Goal: Task Accomplishment & Management: Use online tool/utility

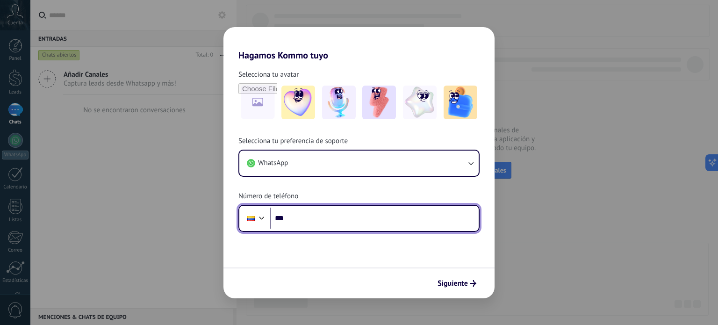
click at [318, 216] on input "***" at bounding box center [374, 219] width 209 height 22
type input "**********"
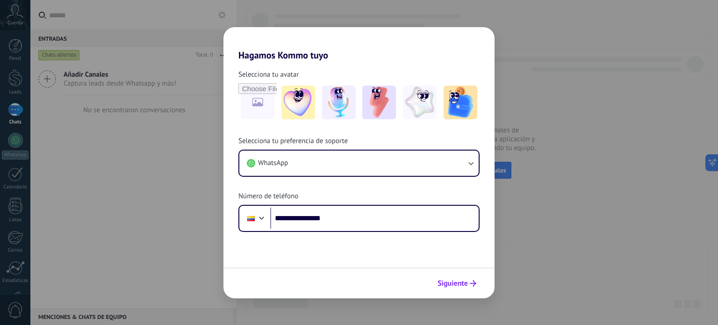
click at [453, 282] on span "Siguiente" at bounding box center [453, 283] width 30 height 7
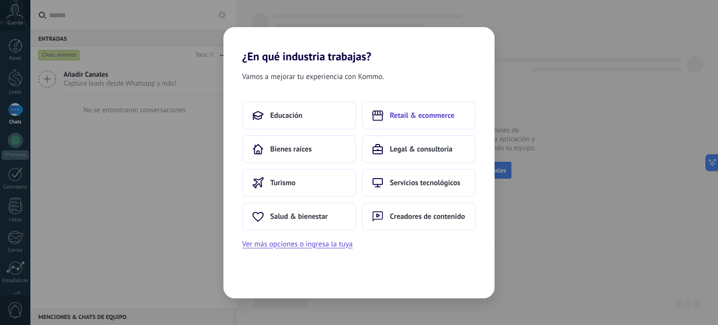
click at [409, 122] on button "Retail & ecommerce" at bounding box center [419, 115] width 114 height 28
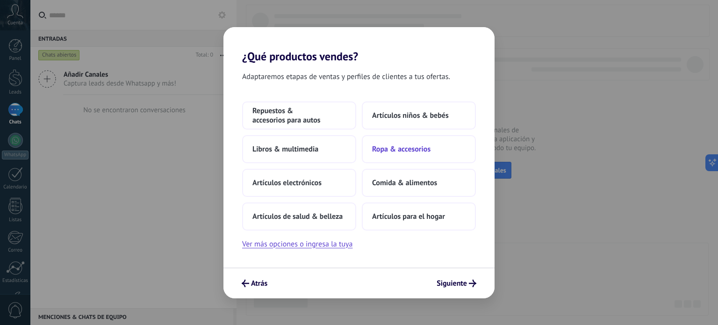
click at [406, 149] on span "Ropa & accesorios" at bounding box center [401, 149] width 58 height 9
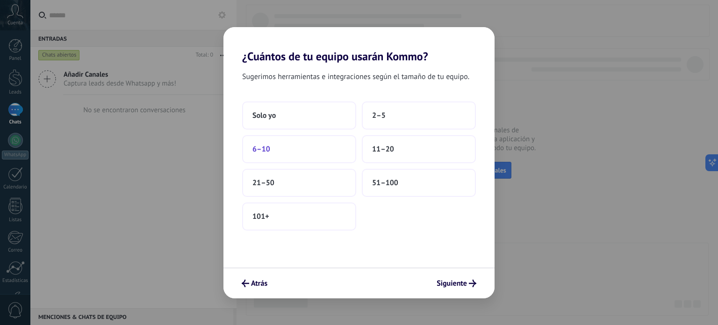
click at [316, 150] on button "6–10" at bounding box center [299, 149] width 114 height 28
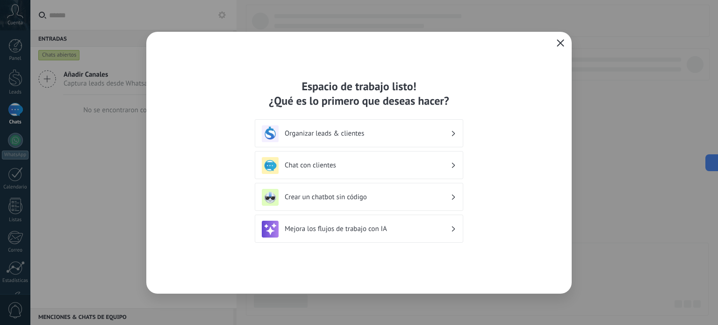
click at [557, 43] on icon "button" at bounding box center [560, 42] width 7 height 7
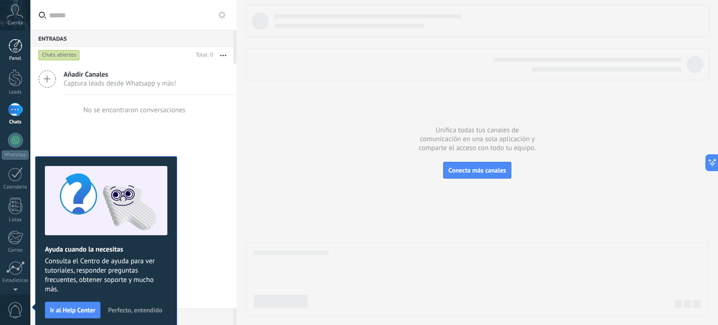
click at [16, 51] on div at bounding box center [15, 46] width 14 height 14
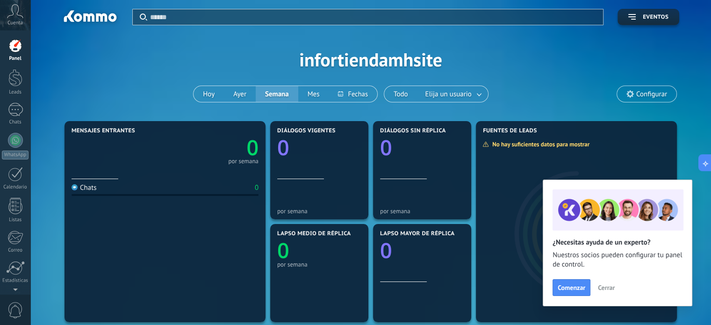
click at [649, 95] on span "Configurar" at bounding box center [652, 94] width 31 height 8
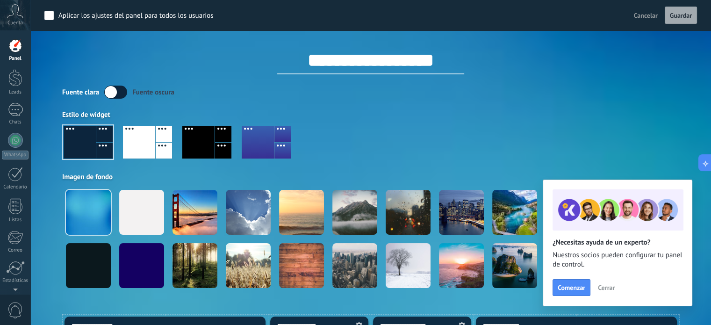
click at [604, 289] on span "Cerrar" at bounding box center [606, 287] width 17 height 7
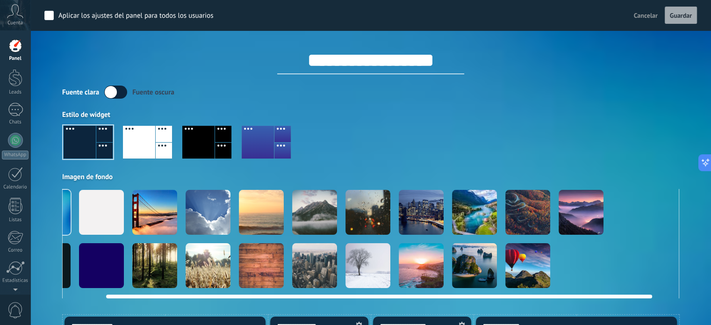
scroll to position [0, 72]
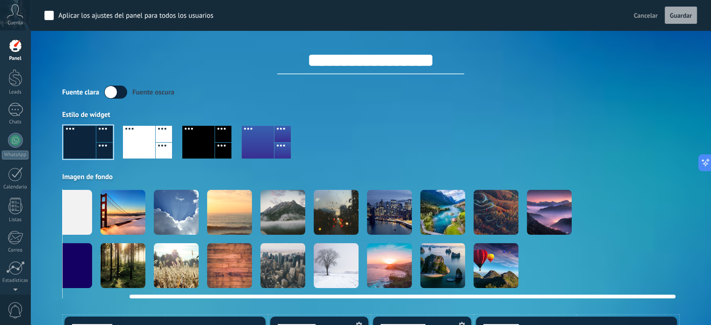
drag, startPoint x: 443, startPoint y: 295, endPoint x: 630, endPoint y: 297, distance: 187.1
click at [630, 297] on div at bounding box center [403, 297] width 546 height 4
click at [554, 218] on div at bounding box center [549, 212] width 45 height 45
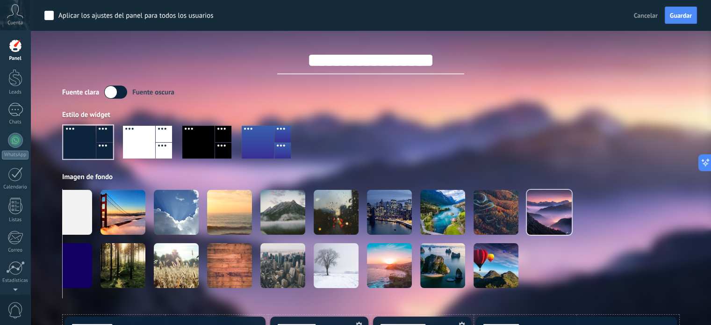
click at [150, 147] on div at bounding box center [139, 142] width 32 height 33
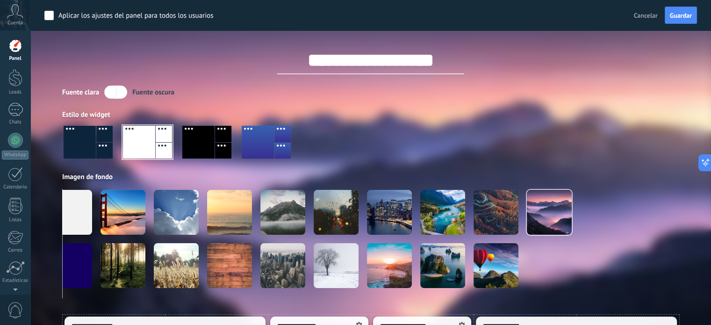
click at [193, 149] on div at bounding box center [198, 142] width 32 height 33
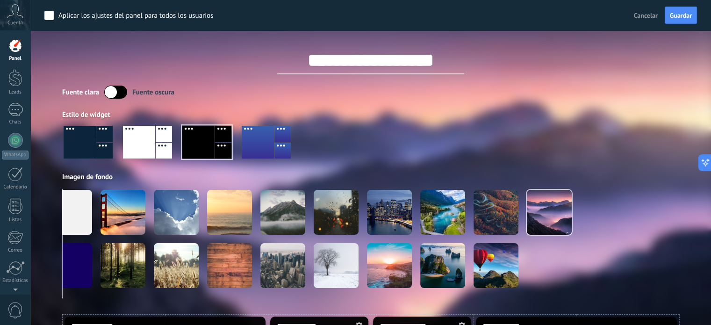
click at [258, 149] on div at bounding box center [258, 142] width 32 height 33
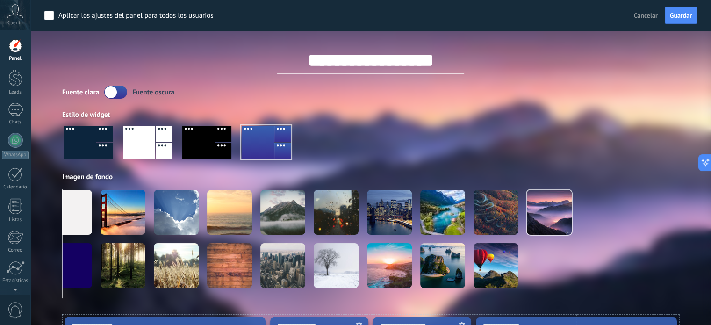
click at [92, 142] on div at bounding box center [80, 142] width 32 height 33
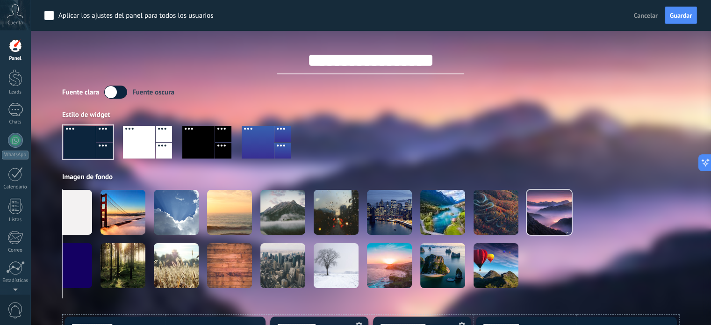
click at [264, 150] on div at bounding box center [258, 142] width 32 height 33
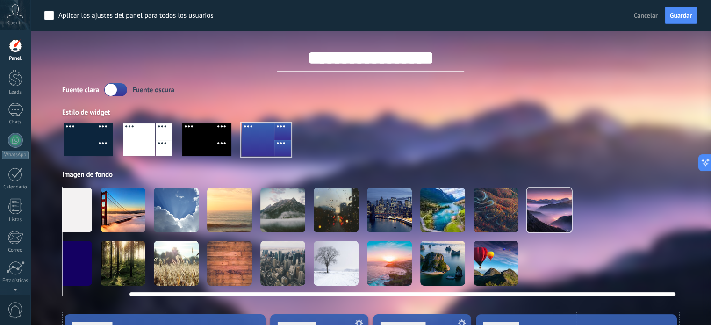
scroll to position [0, 0]
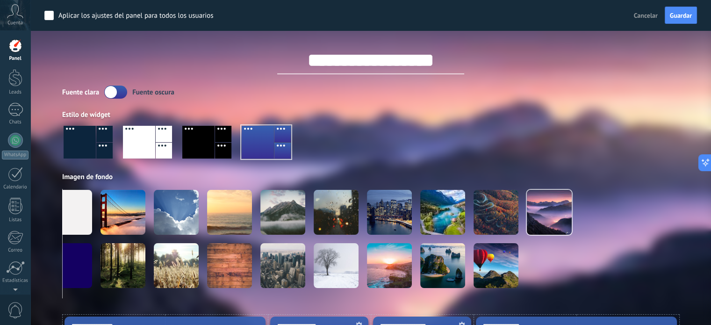
click at [117, 90] on label at bounding box center [115, 92] width 23 height 13
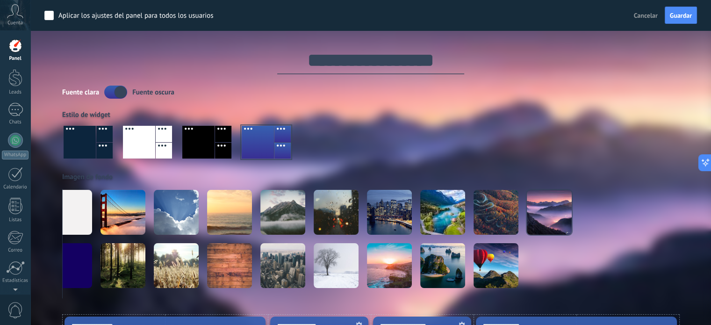
click at [110, 94] on label at bounding box center [115, 92] width 23 height 13
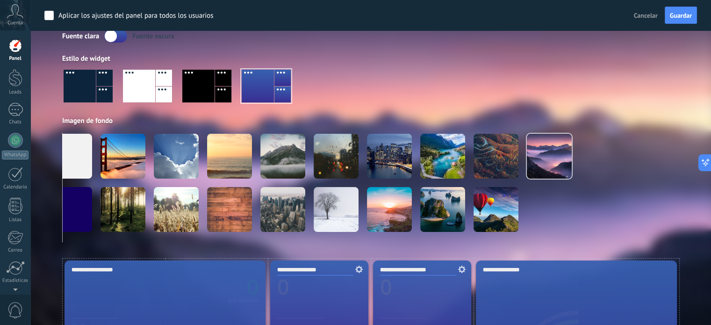
scroll to position [116, 0]
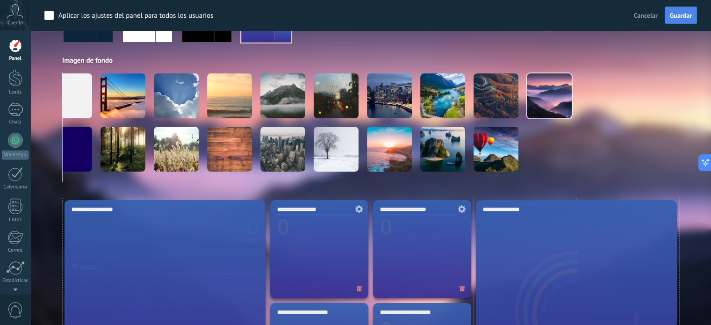
click at [685, 18] on span "Guardar" at bounding box center [681, 15] width 22 height 7
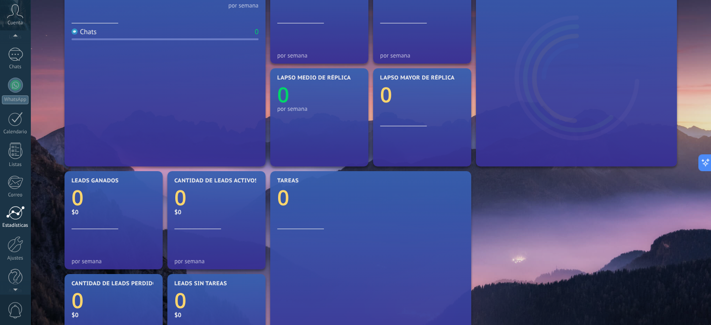
scroll to position [64, 0]
click at [16, 242] on div at bounding box center [15, 236] width 16 height 16
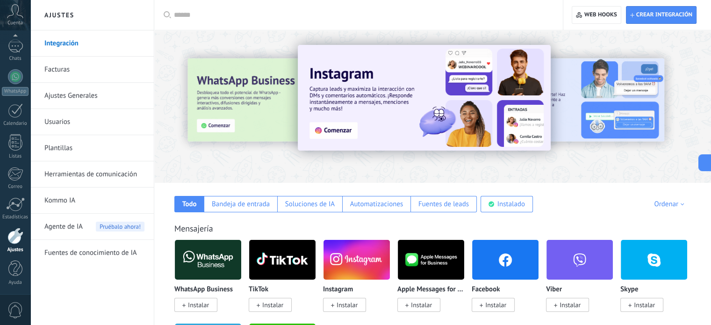
click at [215, 261] on img at bounding box center [208, 259] width 66 height 45
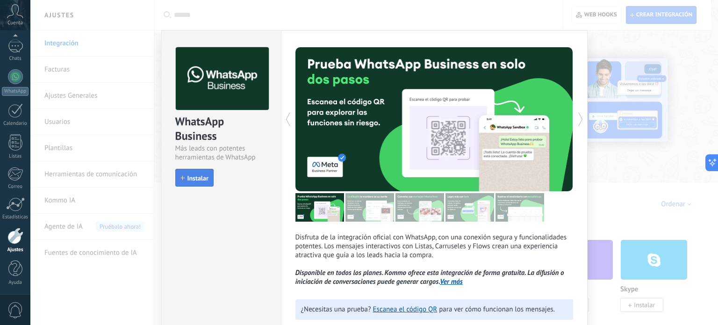
click at [193, 179] on span "Instalar" at bounding box center [198, 178] width 21 height 7
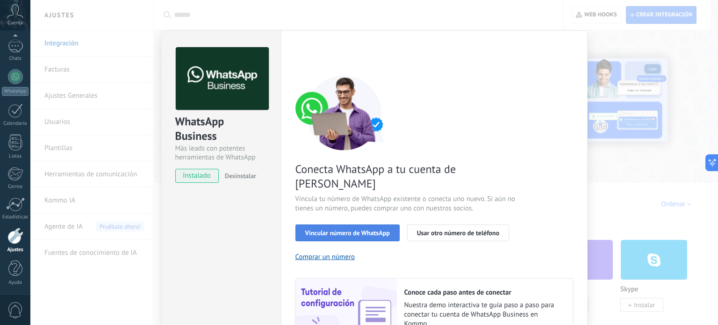
click at [335, 230] on span "Vincular número de WhatsApp" at bounding box center [347, 233] width 85 height 7
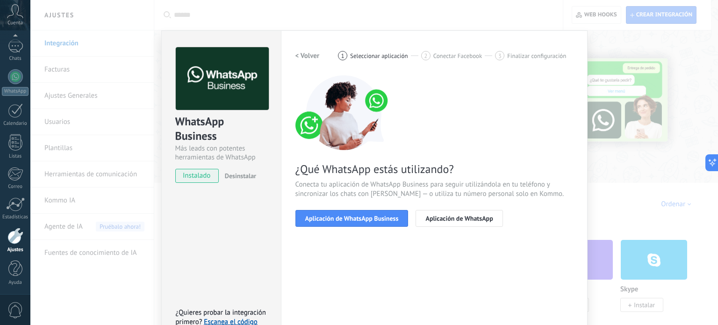
click at [335, 220] on span "Aplicación de WhatsApp Business" at bounding box center [352, 218] width 94 height 7
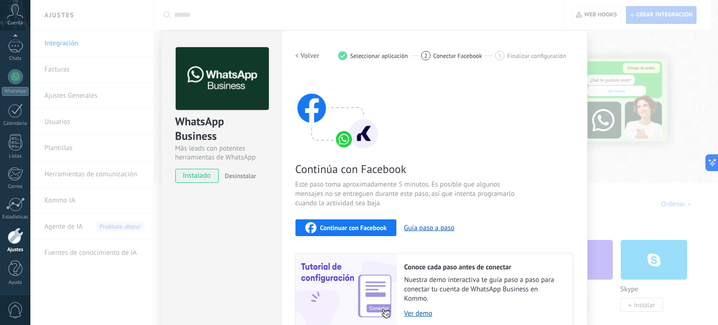
click at [336, 225] on span "Continuar con Facebook" at bounding box center [353, 227] width 67 height 7
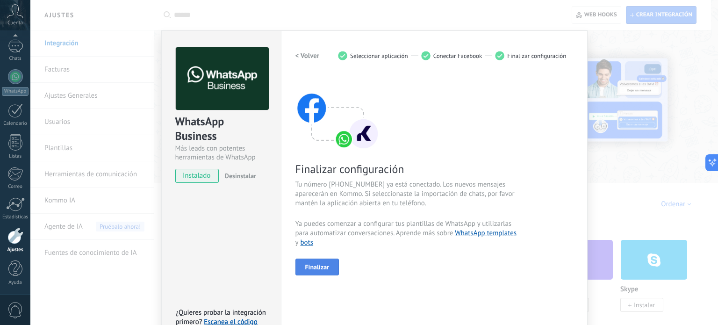
click at [323, 265] on span "Finalizar" at bounding box center [317, 267] width 24 height 7
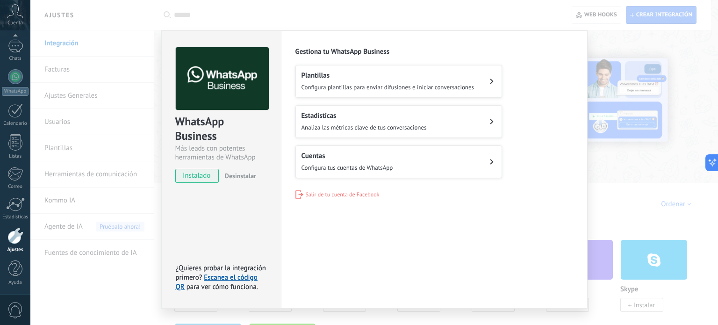
click at [373, 167] on span "Configura tus cuentas de WhatsApp" at bounding box center [348, 168] width 92 height 8
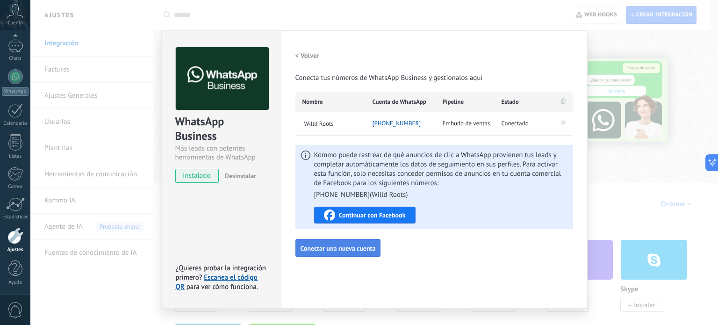
click at [349, 249] on span "Conectar una nueva cuenta" at bounding box center [338, 248] width 75 height 7
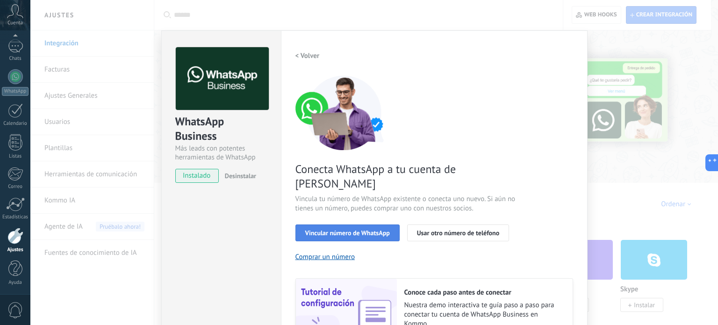
click at [356, 224] on button "Vincular número de WhatsApp" at bounding box center [348, 232] width 104 height 17
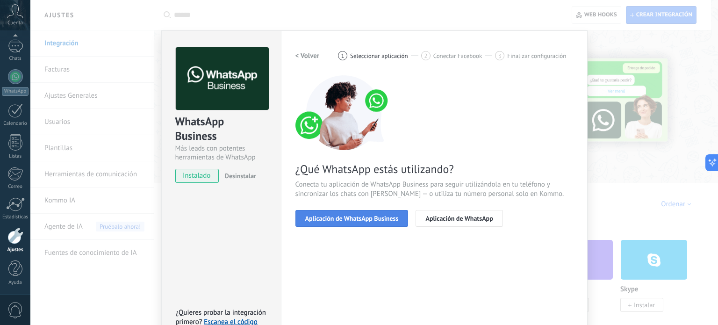
click at [358, 219] on span "Aplicación de WhatsApp Business" at bounding box center [352, 218] width 94 height 7
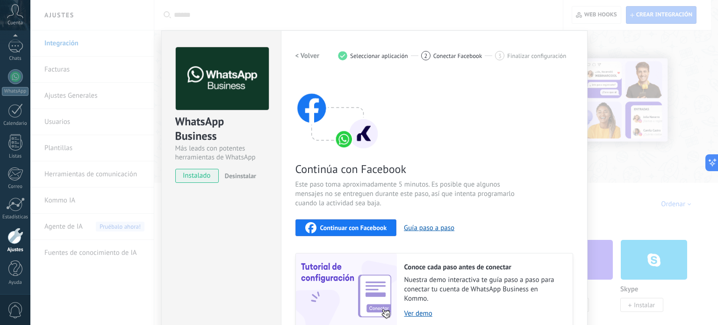
click at [342, 227] on span "Continuar con Facebook" at bounding box center [353, 227] width 67 height 7
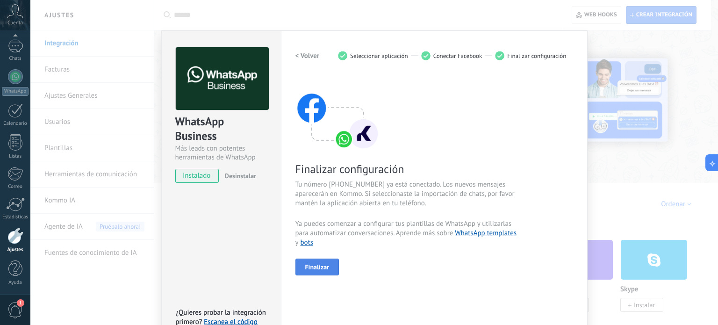
click at [324, 273] on button "Finalizar" at bounding box center [318, 267] width 44 height 17
